Goal: Contribute content: Add original content to the website for others to see

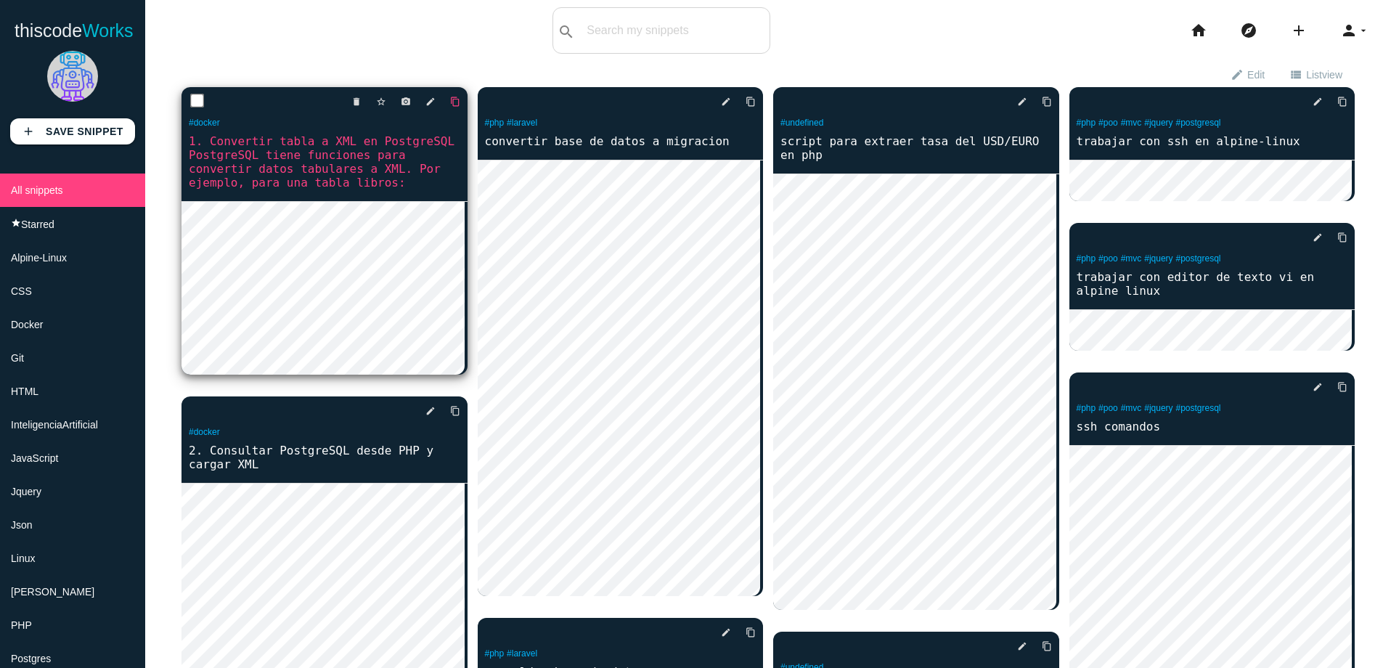
click at [450, 110] on icon "content_copy" at bounding box center [455, 102] width 10 height 26
click at [431, 98] on icon "edit" at bounding box center [430, 102] width 10 height 26
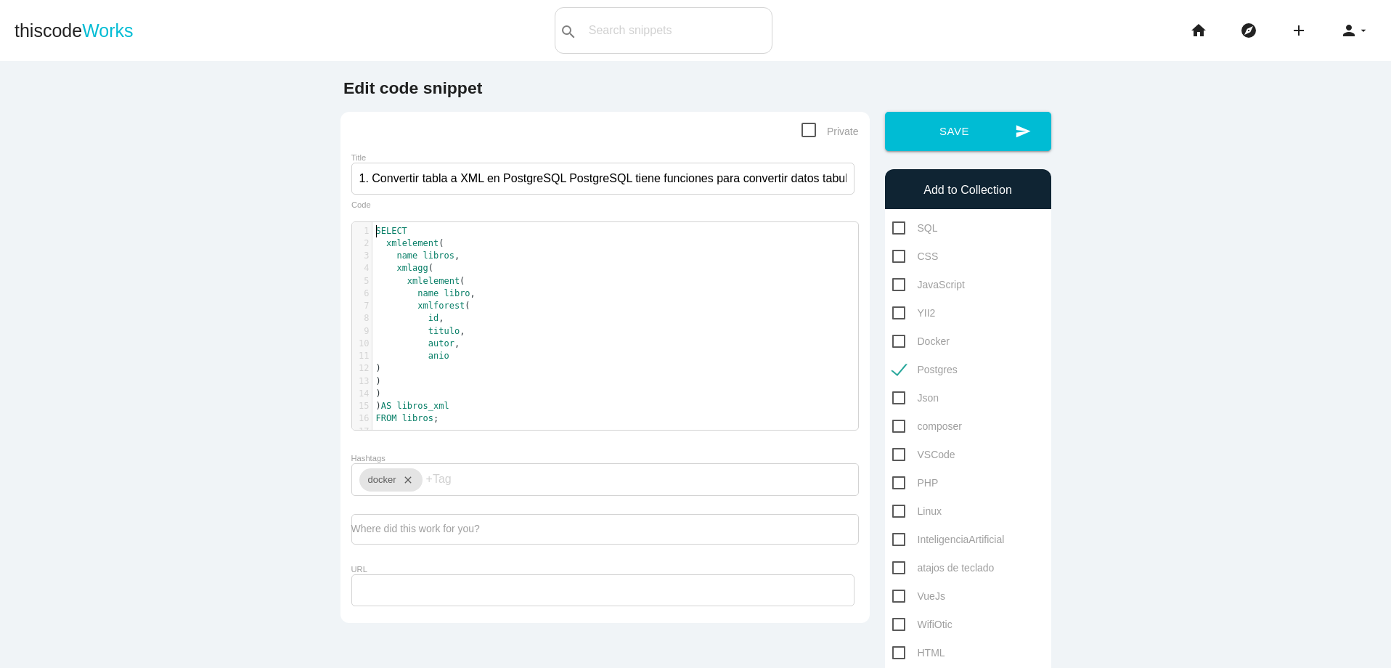
scroll to position [4, 0]
click at [372, 229] on pre "SELECT" at bounding box center [620, 231] width 497 height 12
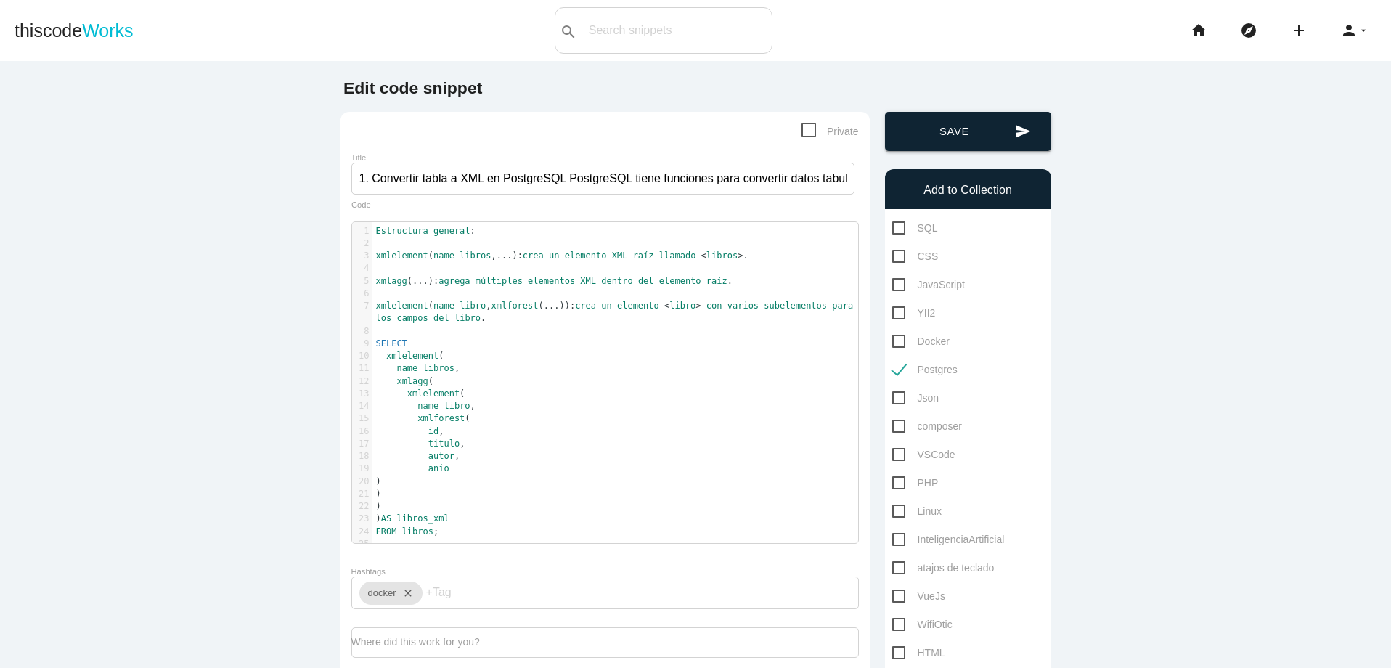
click at [966, 137] on button "send Save" at bounding box center [968, 131] width 166 height 39
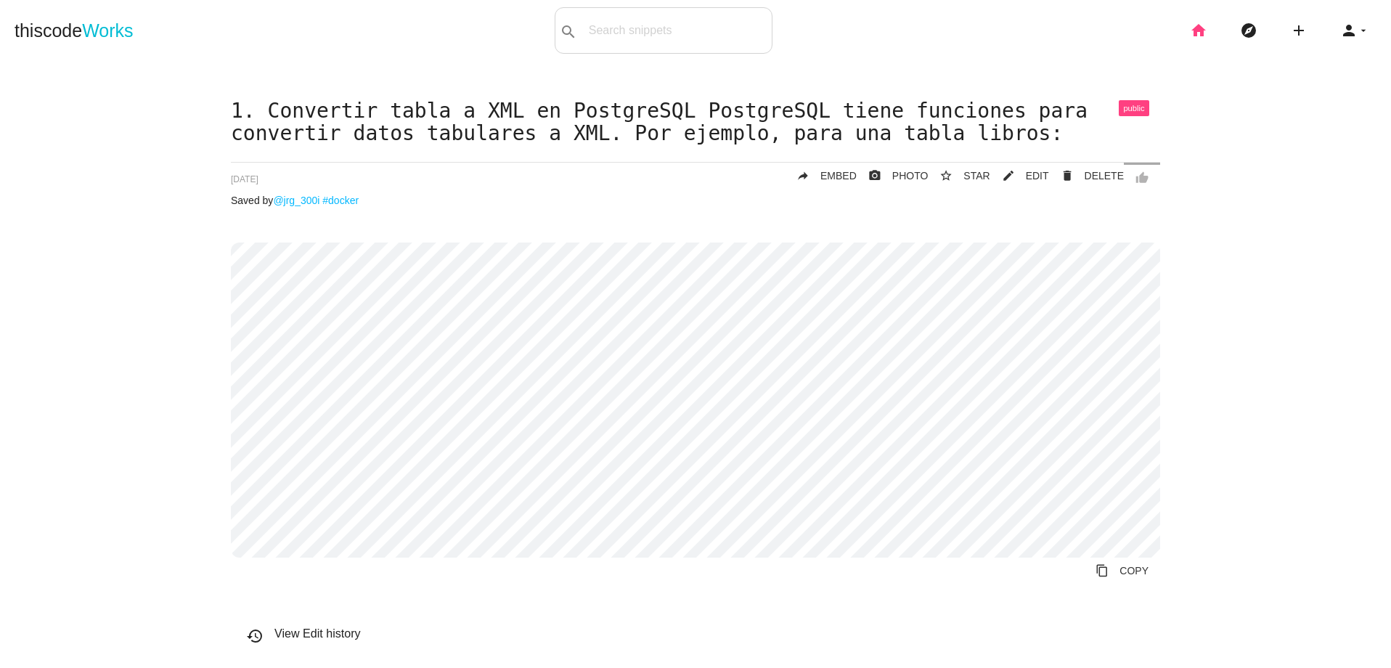
click at [1191, 39] on icon "home" at bounding box center [1198, 30] width 17 height 46
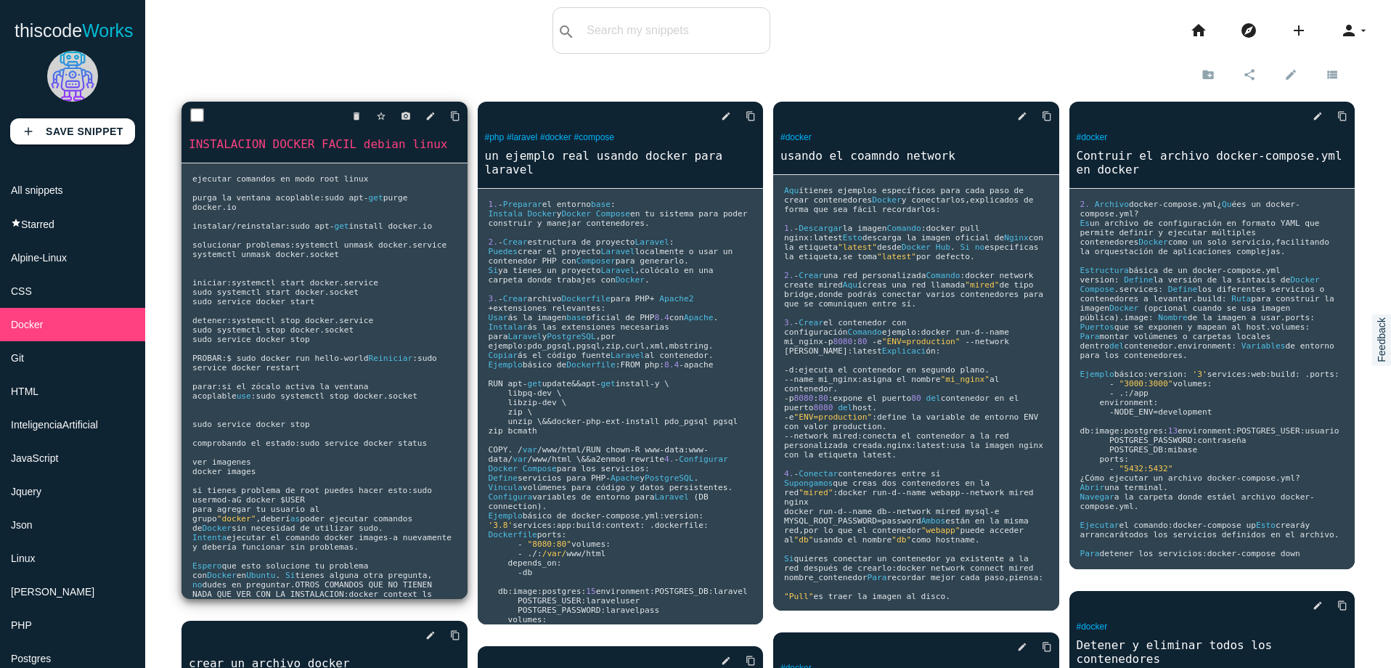
click at [400, 338] on pre "ejecutar comandos en modo root linux purga la ventana acoplable : sudo apt - ge…" at bounding box center [325, 381] width 286 height 436
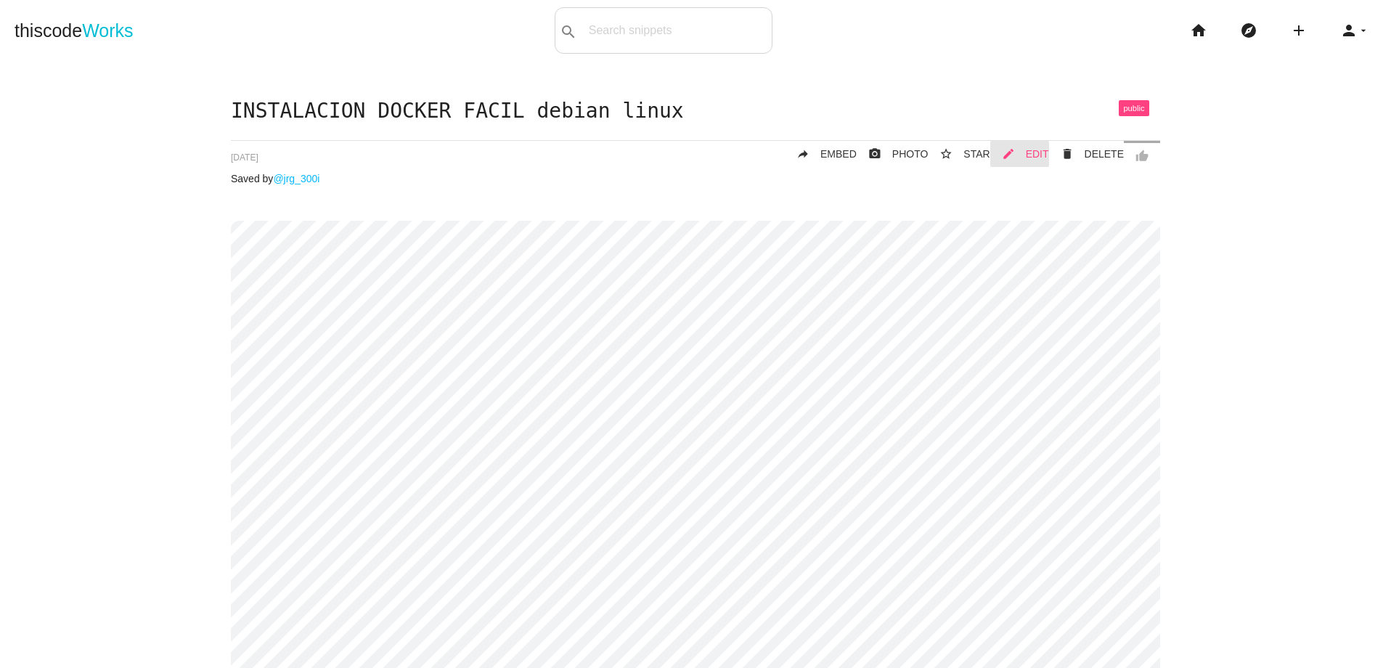
click at [1039, 158] on span "EDIT" at bounding box center [1037, 154] width 23 height 12
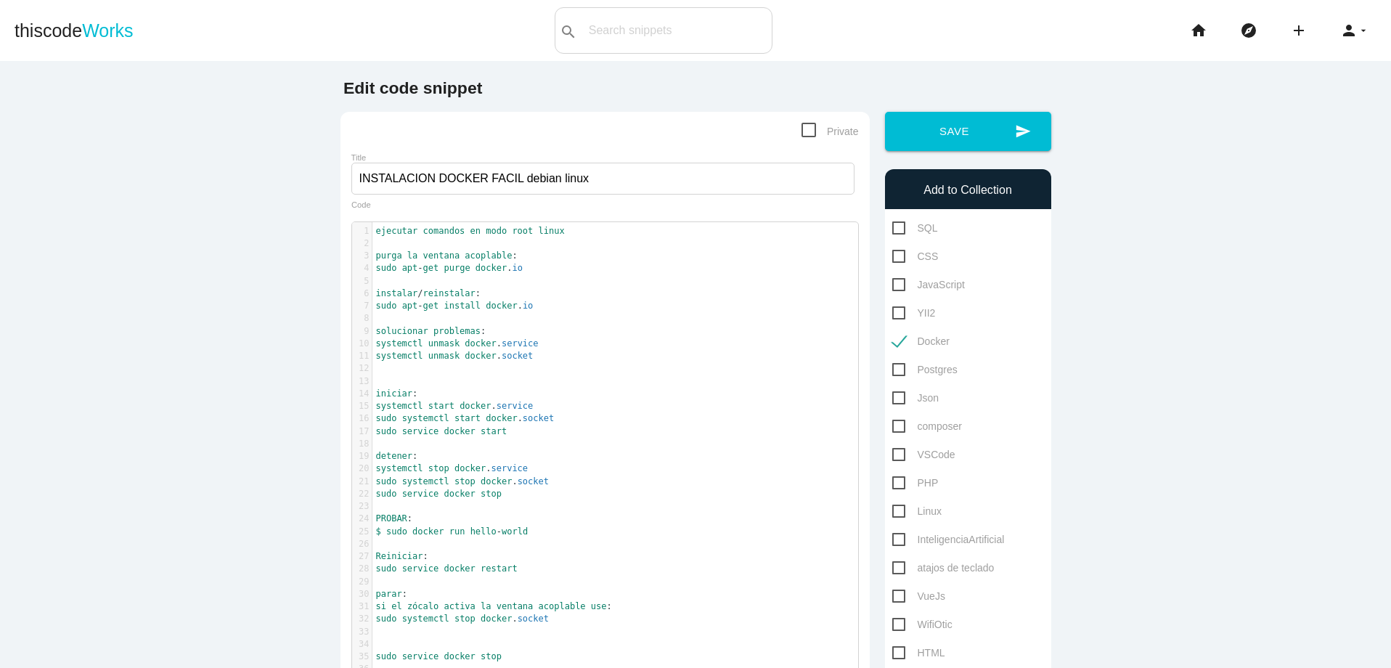
scroll to position [4, 0]
click at [544, 272] on pre "sudo apt - get purge docker . io" at bounding box center [620, 268] width 497 height 12
click at [551, 311] on pre "sudo apt - get install docker . io" at bounding box center [620, 306] width 497 height 12
type textarea "sudo apt-get install docker.io"
click at [569, 302] on pre "sudo apt - get install docker . io" at bounding box center [620, 306] width 497 height 12
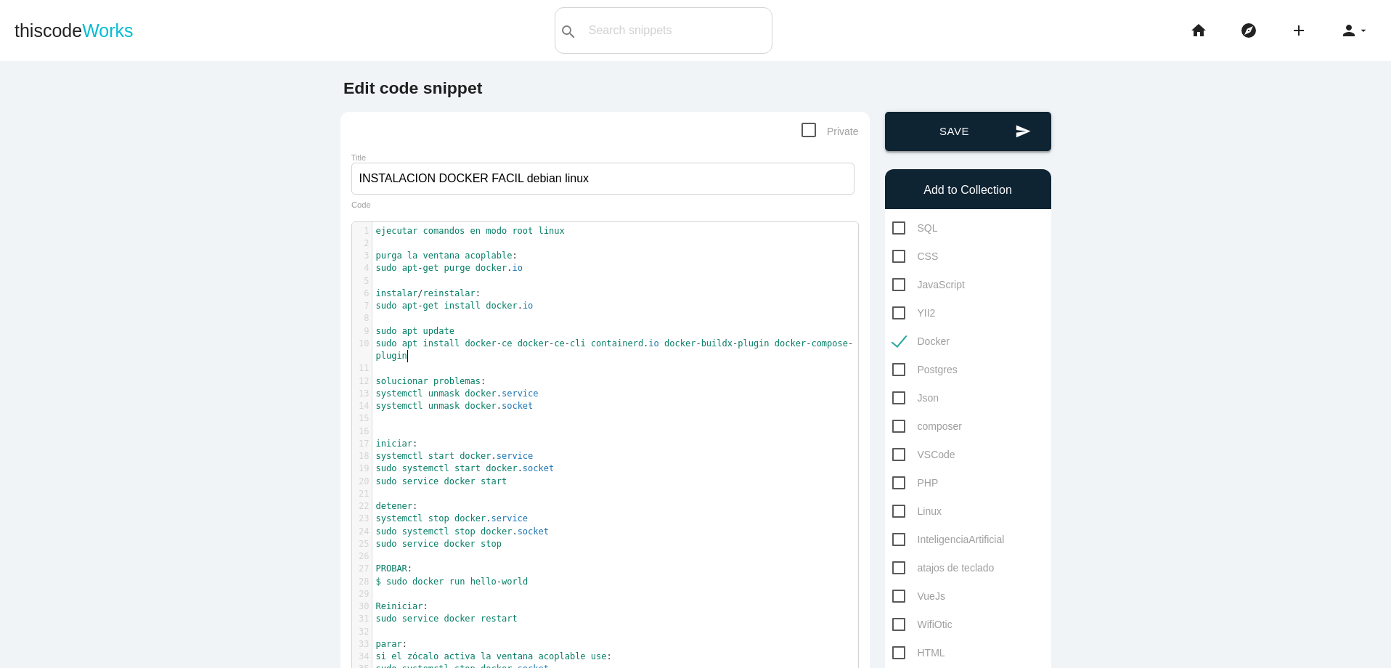
click at [948, 132] on button "send Save" at bounding box center [968, 131] width 166 height 39
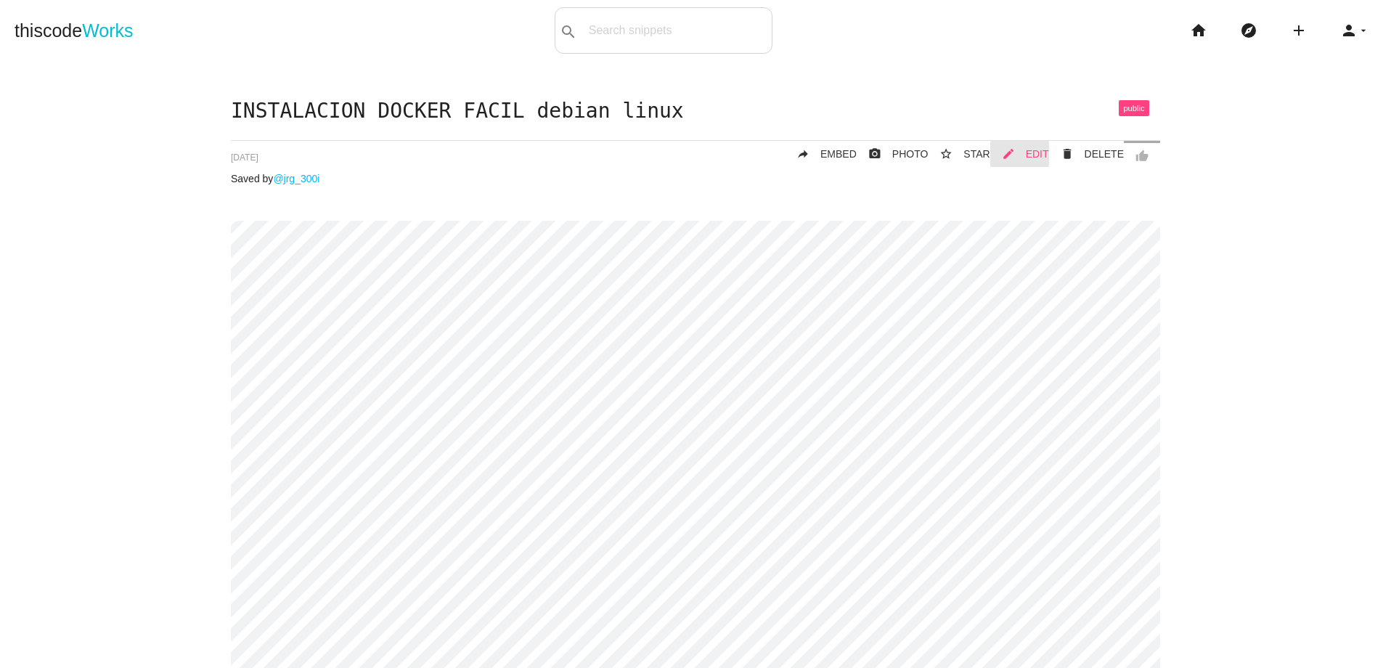
click at [1027, 158] on span "EDIT" at bounding box center [1037, 154] width 23 height 12
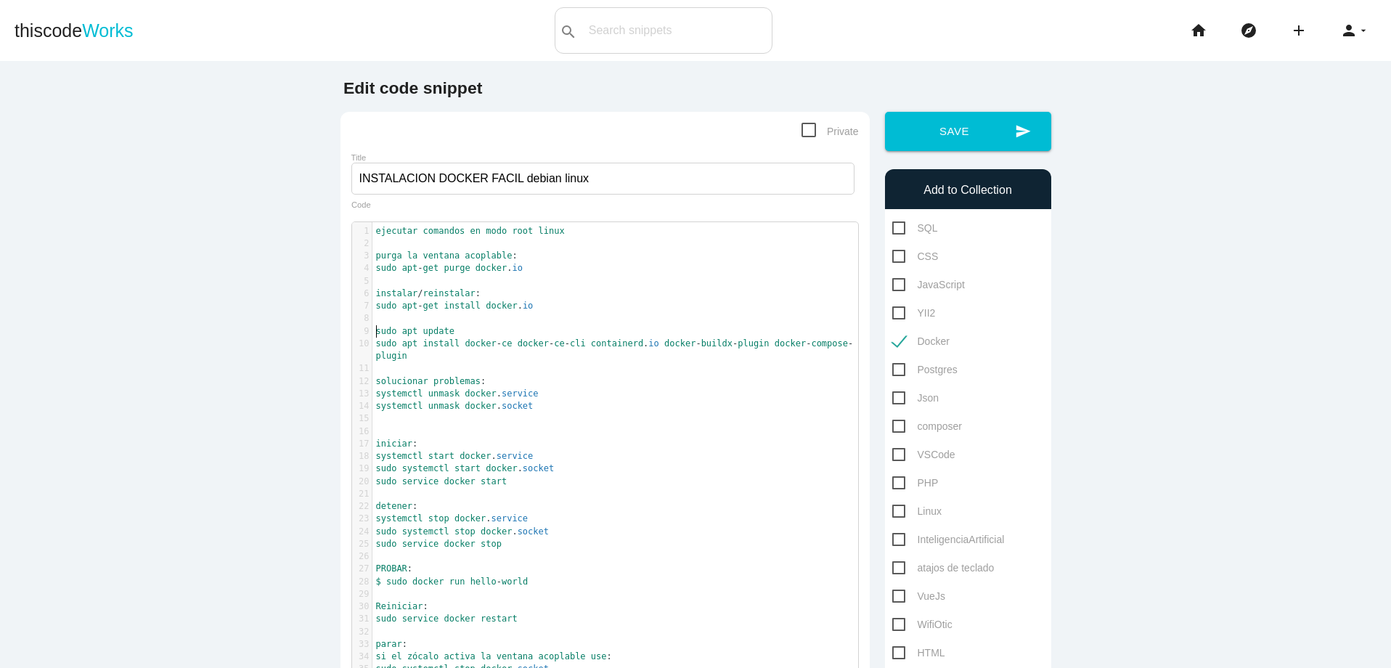
scroll to position [4, 0]
type textarea "sudo apt update sudo apt install docker-[PERSON_NAME]-ce-cli [DOMAIN_NAME] dock…"
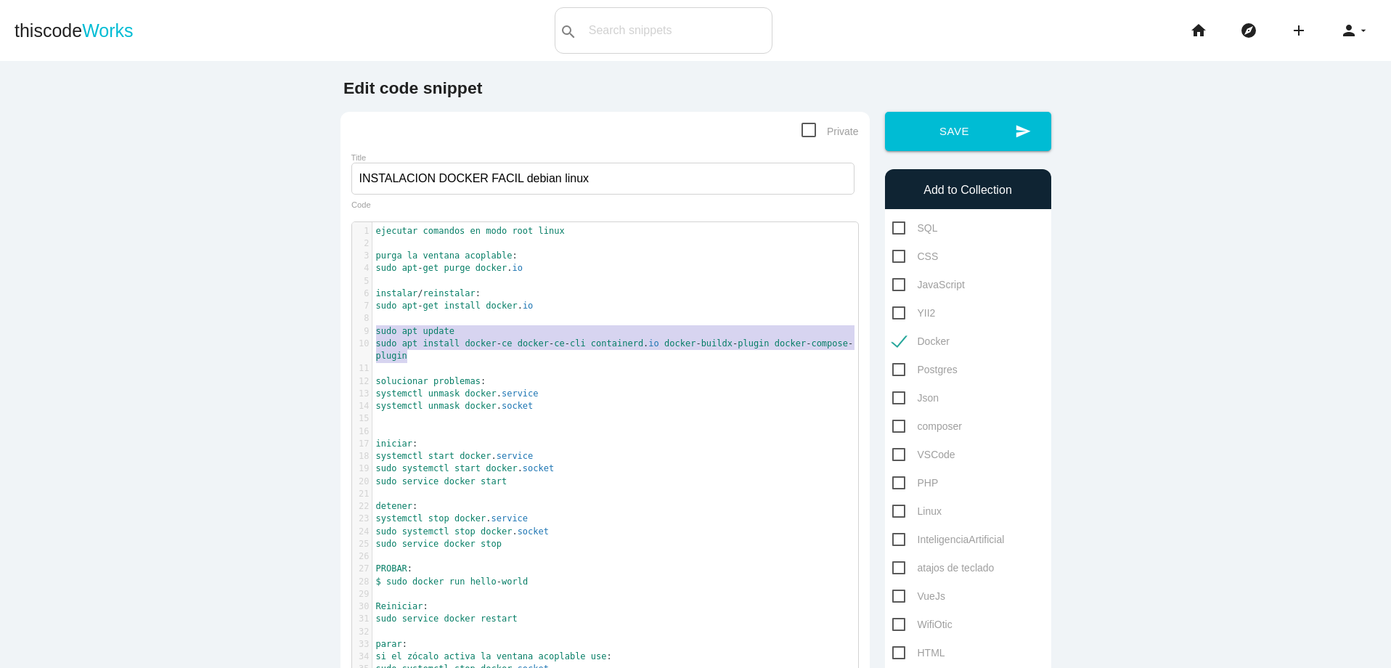
drag, startPoint x: 370, startPoint y: 333, endPoint x: 439, endPoint y: 354, distance: 71.9
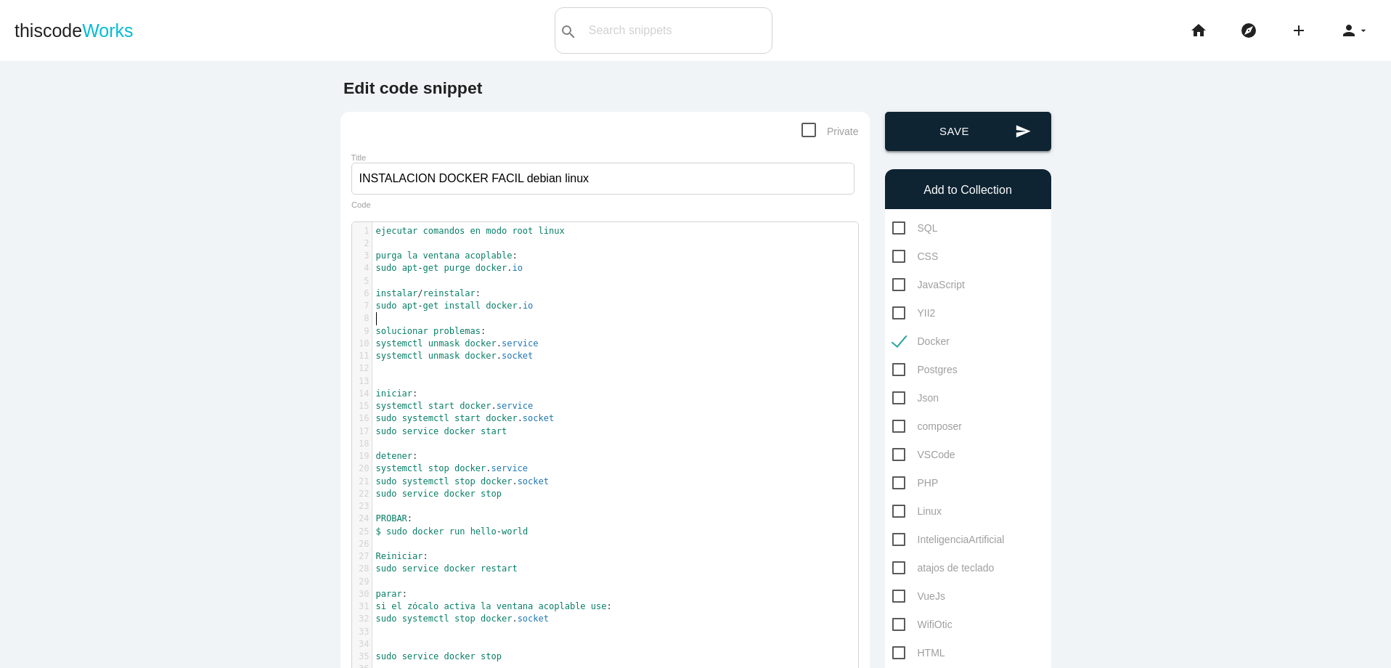
click at [935, 135] on button "send Save" at bounding box center [968, 131] width 166 height 39
click at [1190, 37] on icon "home" at bounding box center [1198, 30] width 17 height 46
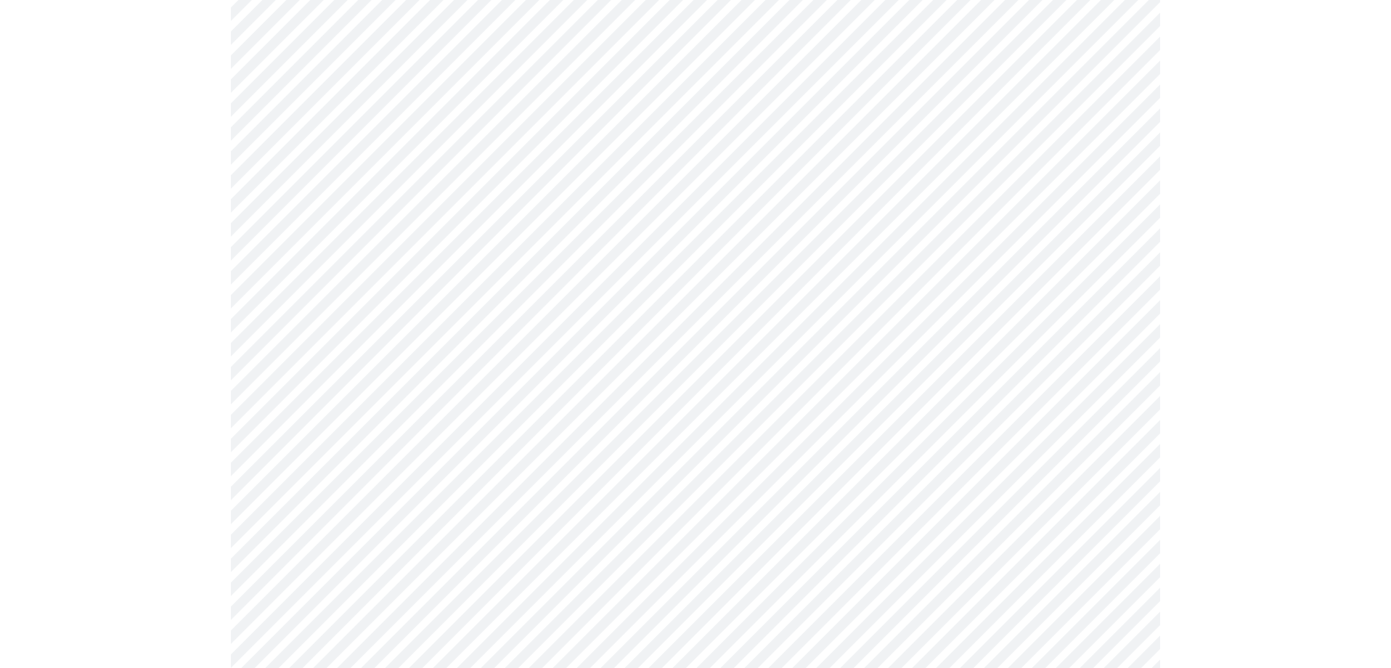
scroll to position [442, 0]
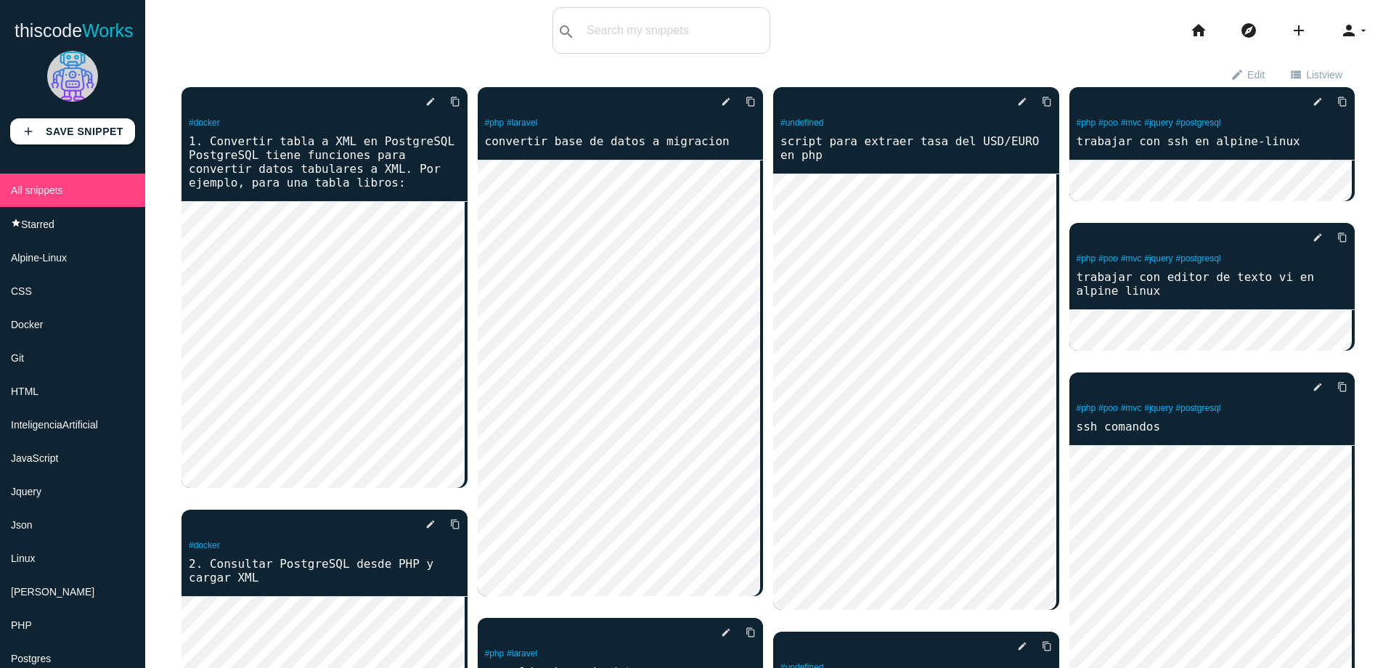
click at [24, 327] on span "Docker" at bounding box center [27, 325] width 32 height 12
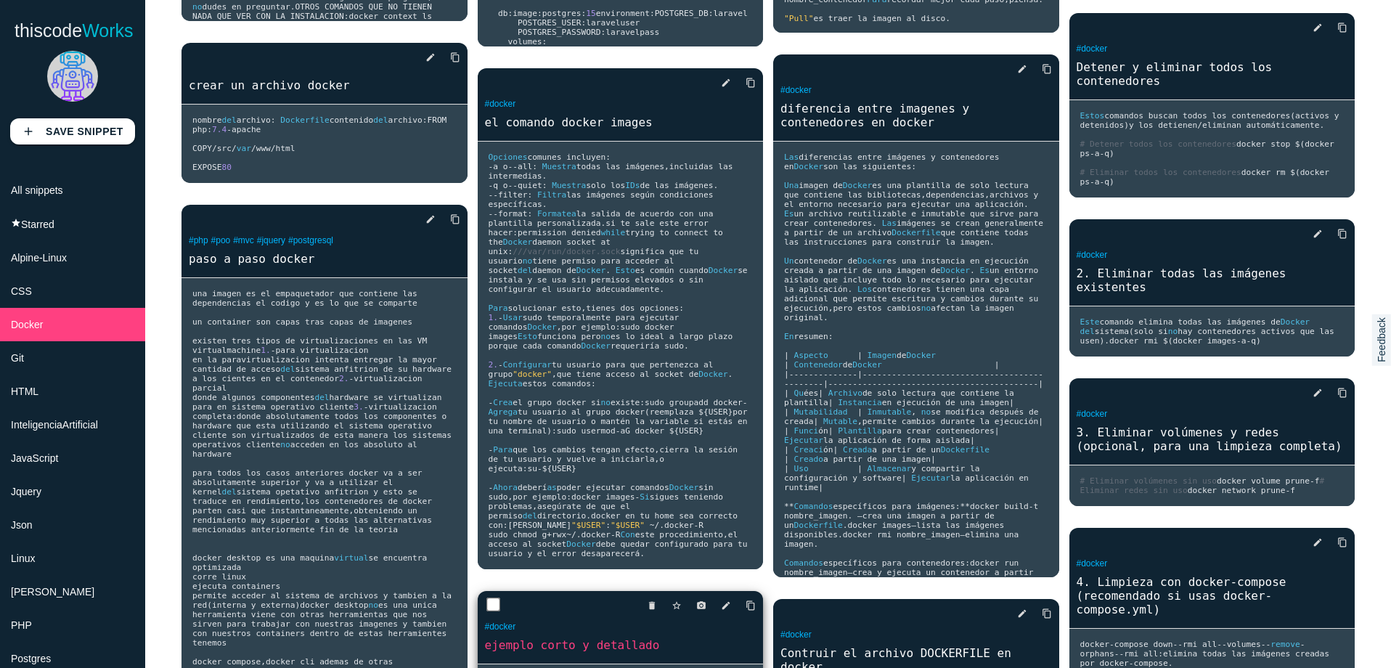
scroll to position [572, 0]
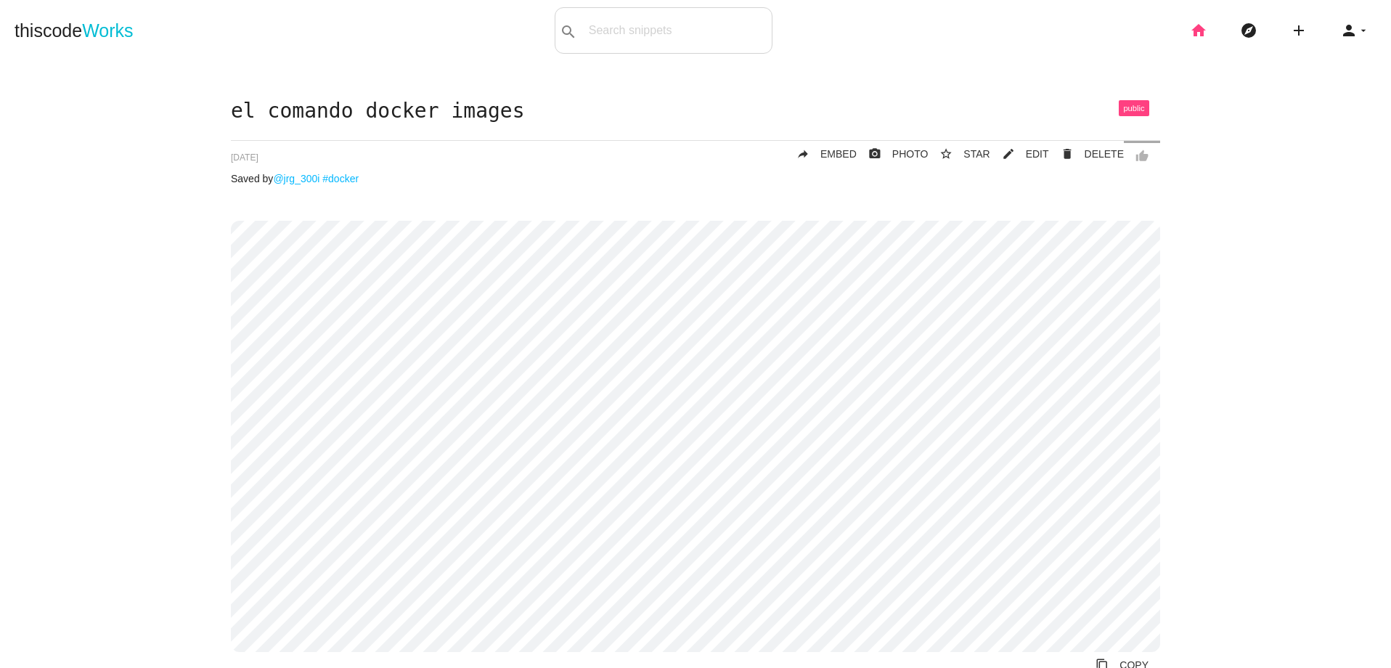
click at [1190, 28] on icon "home" at bounding box center [1198, 30] width 17 height 46
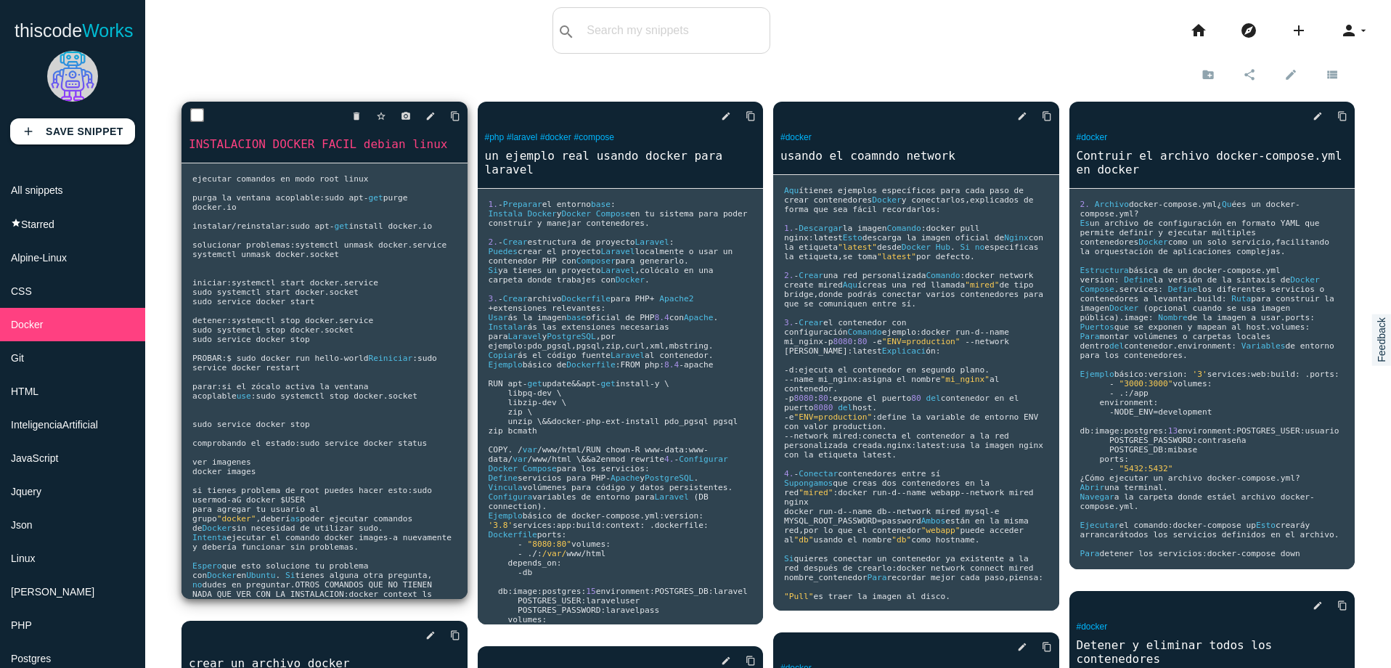
click at [431, 214] on pre "ejecutar comandos en modo root linux purga la ventana acoplable : sudo apt - ge…" at bounding box center [325, 381] width 286 height 436
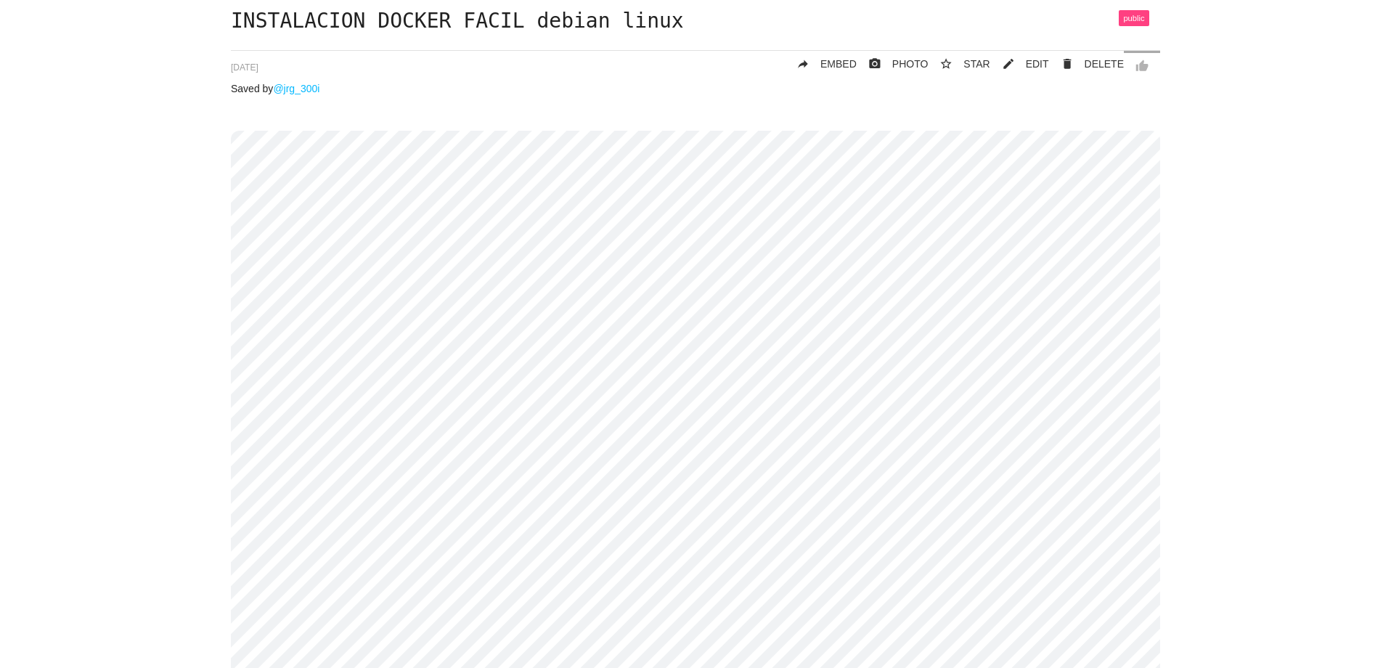
scroll to position [87, 0]
click at [1033, 67] on span "EDIT" at bounding box center [1037, 67] width 23 height 12
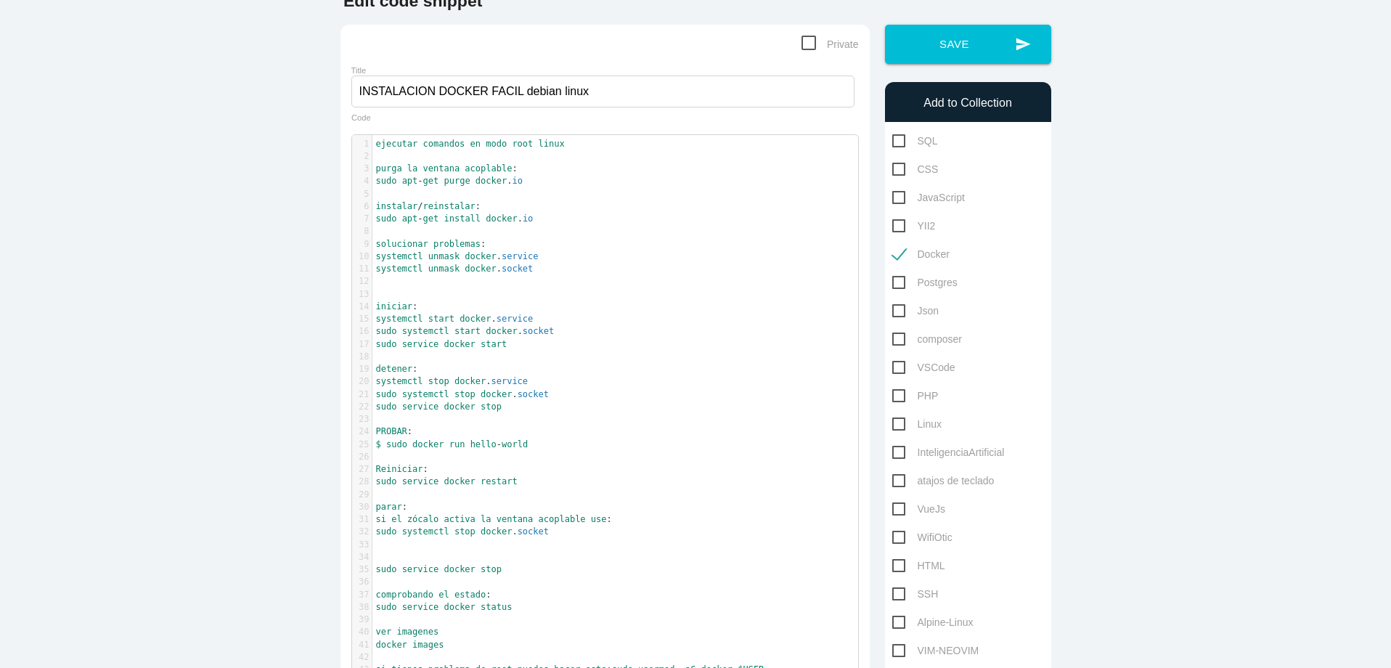
scroll to position [4, 0]
click at [557, 267] on pre "systemctl unmask docker . socket" at bounding box center [620, 269] width 497 height 12
click at [560, 214] on pre "sudo apt - get install docker . io" at bounding box center [620, 219] width 497 height 12
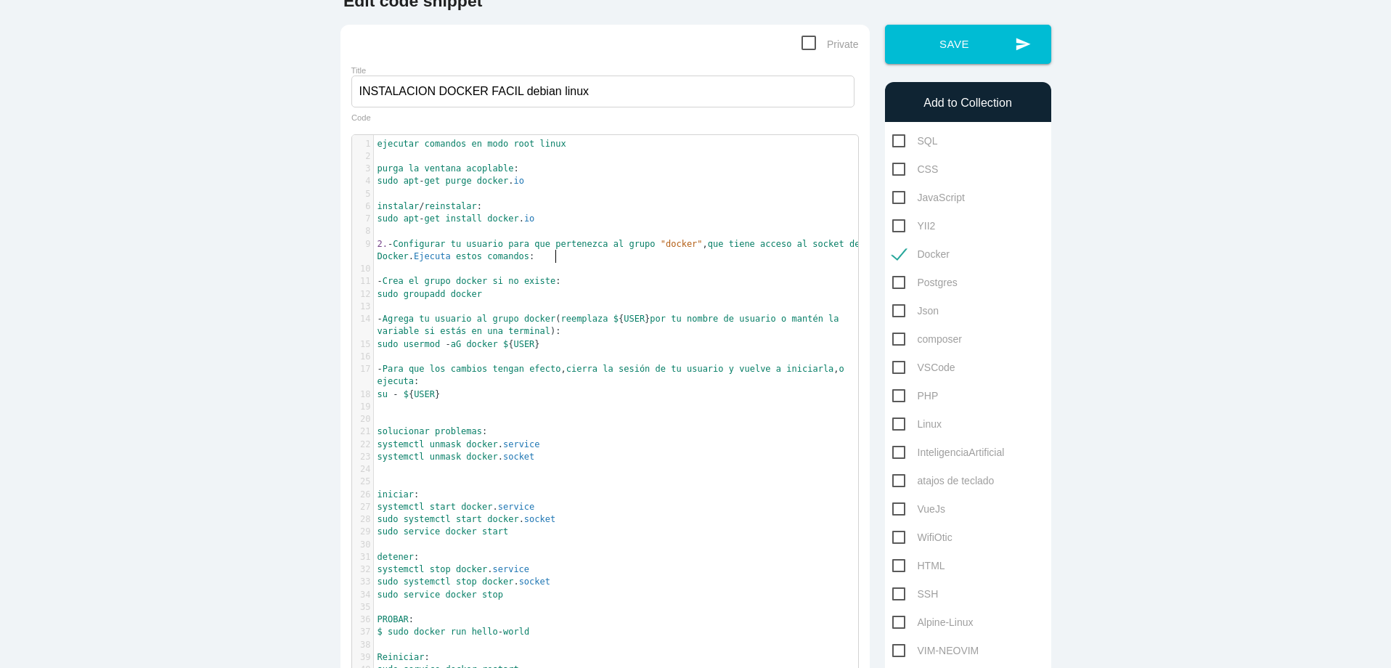
click at [575, 254] on pre "2. - Configurar tu usuario para que pertenezca al grupo "docker" , que tiene ac…" at bounding box center [621, 250] width 495 height 25
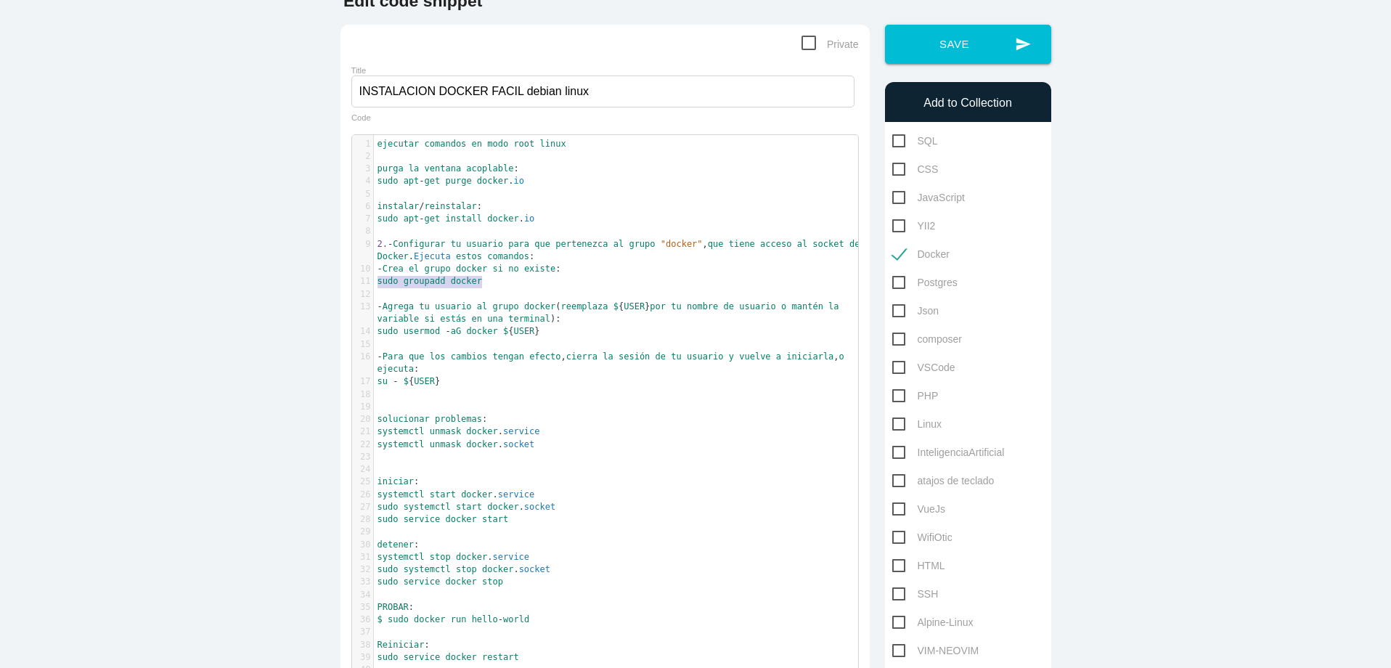
drag, startPoint x: 370, startPoint y: 285, endPoint x: 524, endPoint y: 284, distance: 153.9
click at [524, 284] on pre "sudo groupadd docker" at bounding box center [621, 281] width 495 height 12
type textarea "sudo groupadd docker"
click at [948, 55] on button "send Save" at bounding box center [968, 44] width 166 height 39
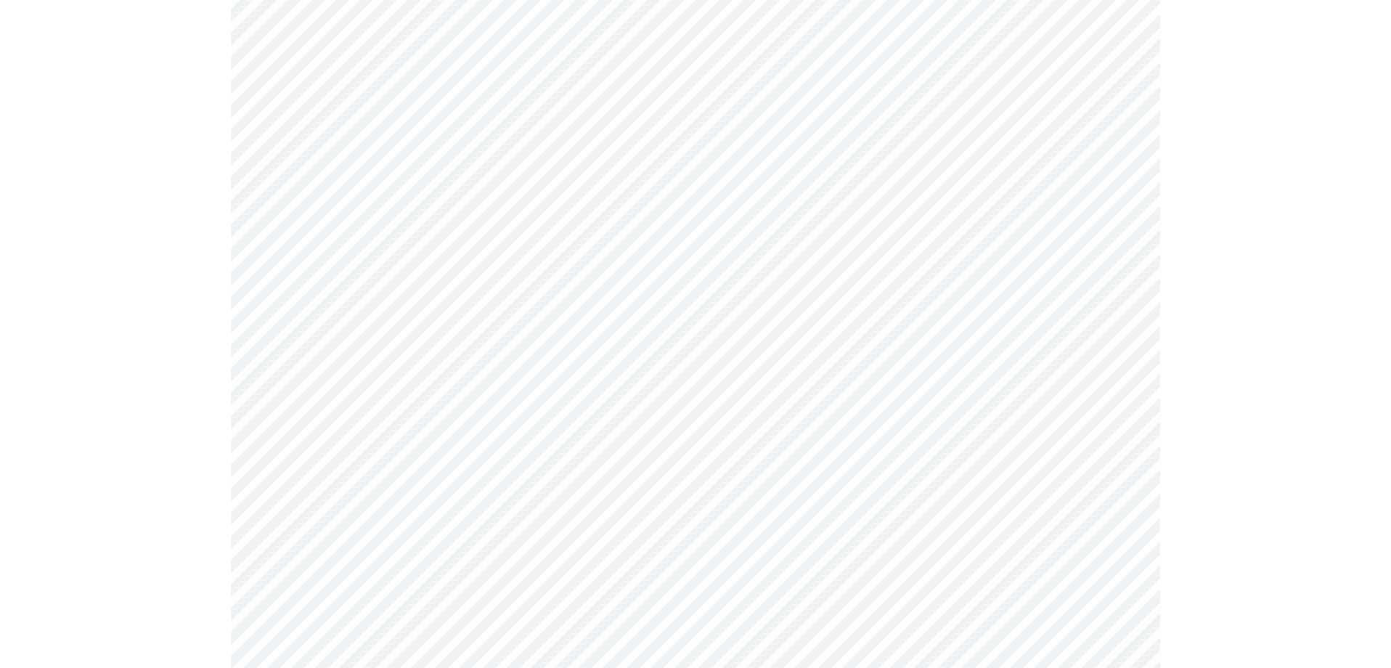
scroll to position [261, 0]
